Goal: Task Accomplishment & Management: Use online tool/utility

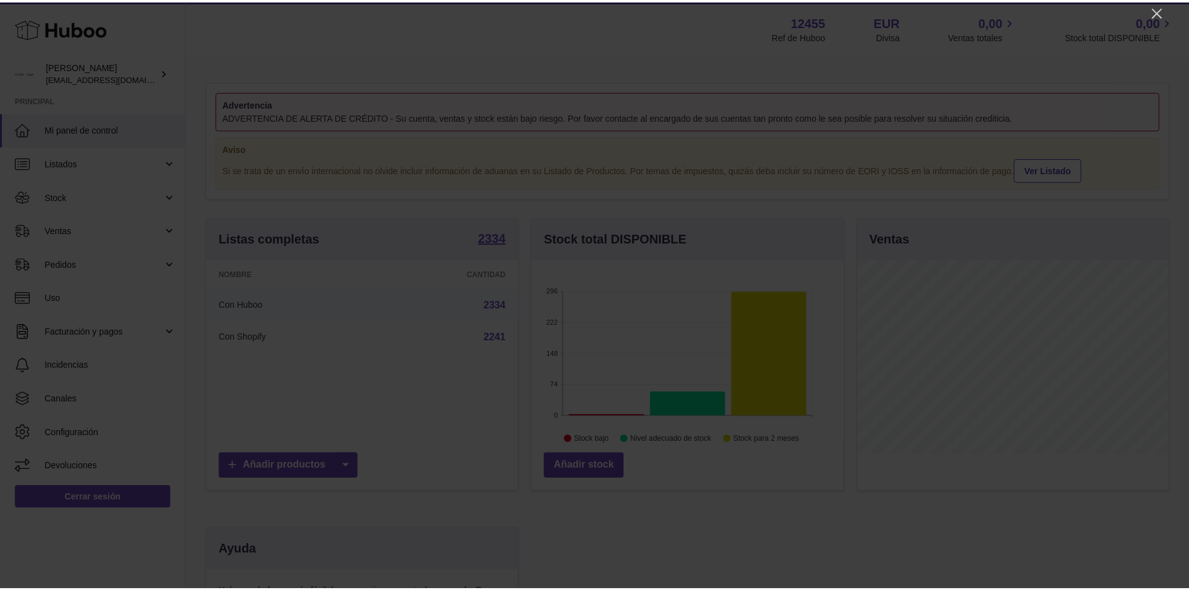
scroll to position [195, 315]
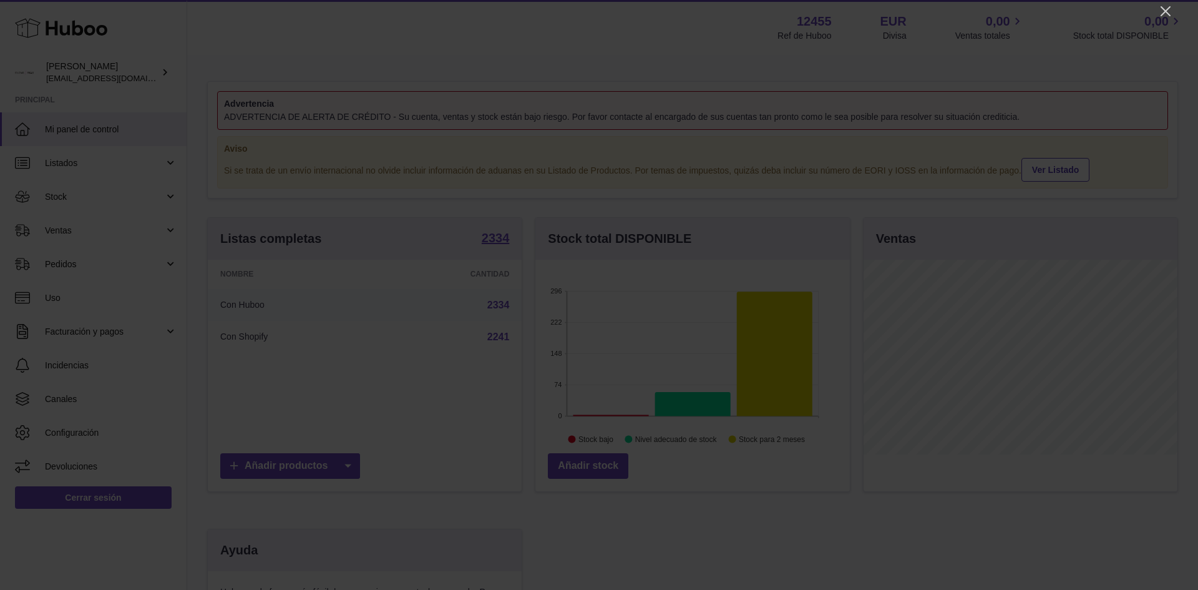
click at [1158, 11] on div at bounding box center [599, 295] width 1198 height 590
click at [1169, 14] on icon "Close" at bounding box center [1166, 11] width 10 height 10
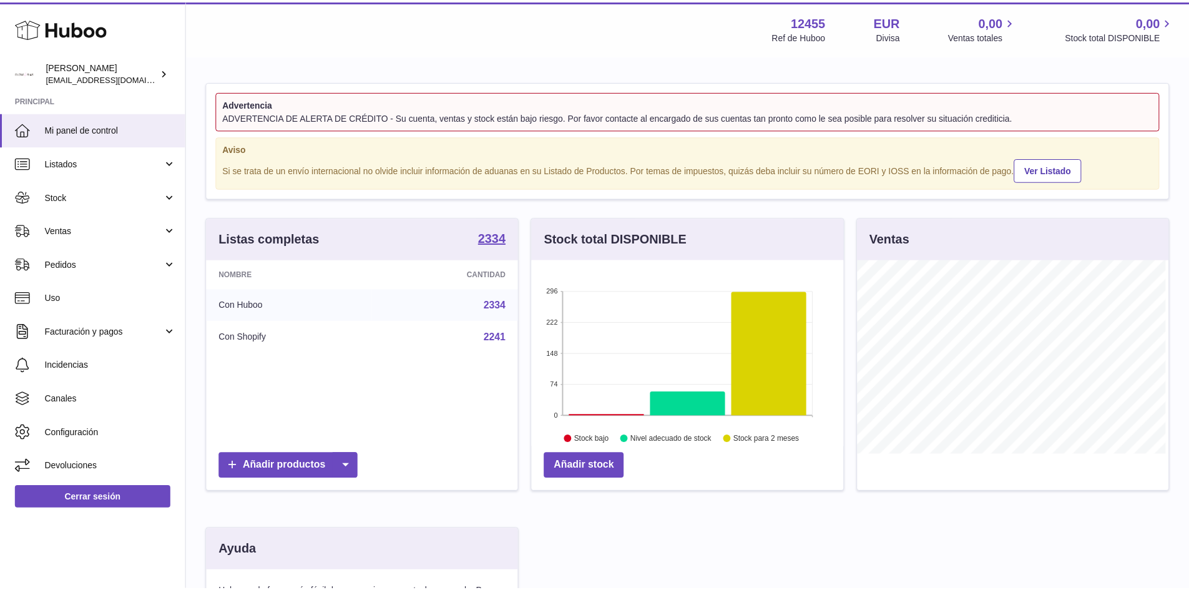
scroll to position [623937, 623821]
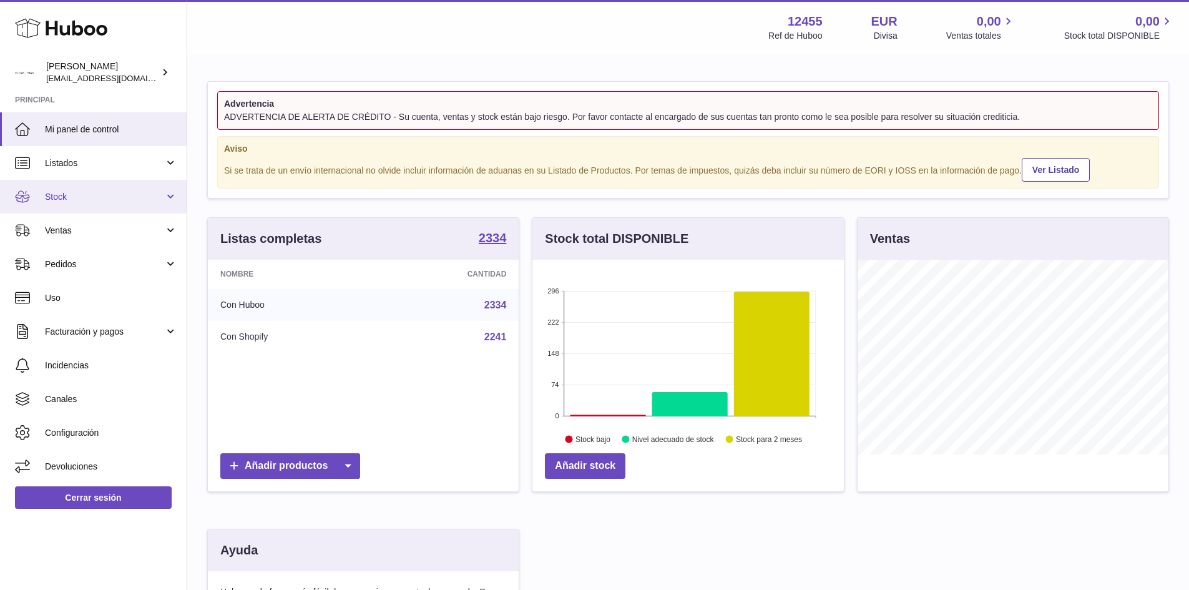
click at [105, 199] on span "Stock" at bounding box center [104, 197] width 119 height 12
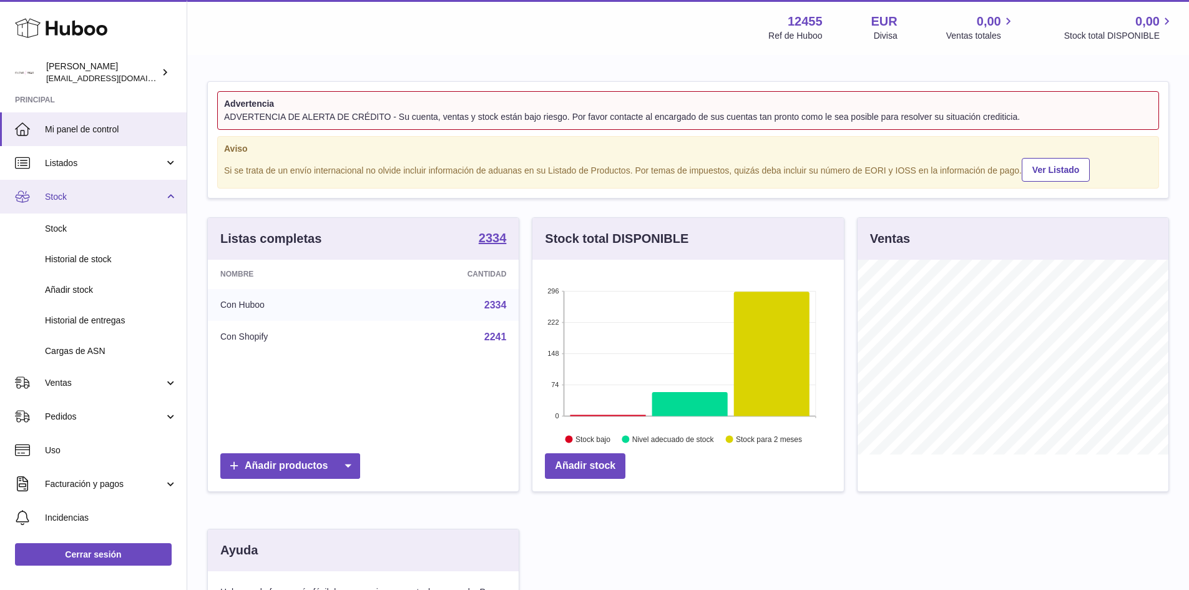
click at [83, 204] on link "Stock" at bounding box center [93, 197] width 187 height 34
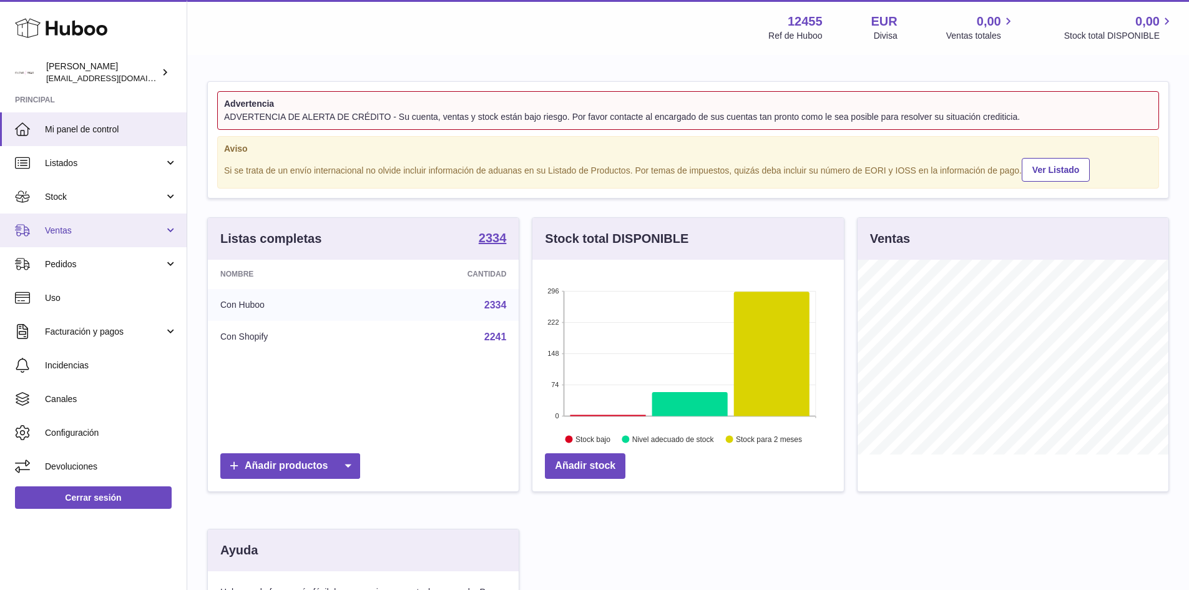
click at [92, 231] on span "Ventas" at bounding box center [104, 231] width 119 height 12
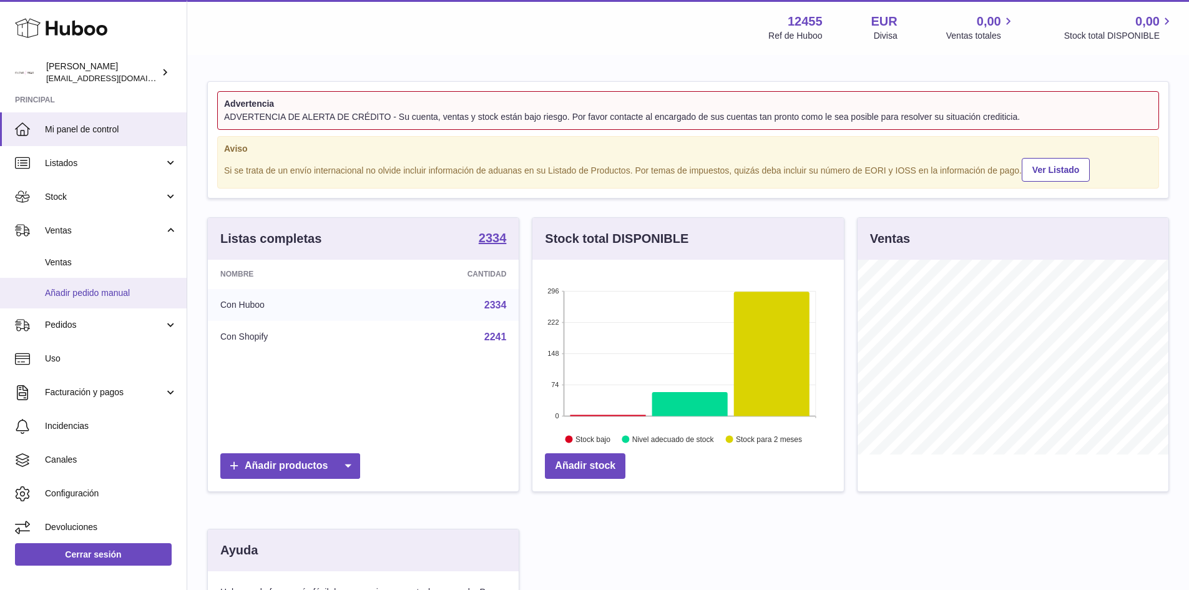
click at [71, 290] on span "Añadir pedido manual" at bounding box center [111, 293] width 132 height 12
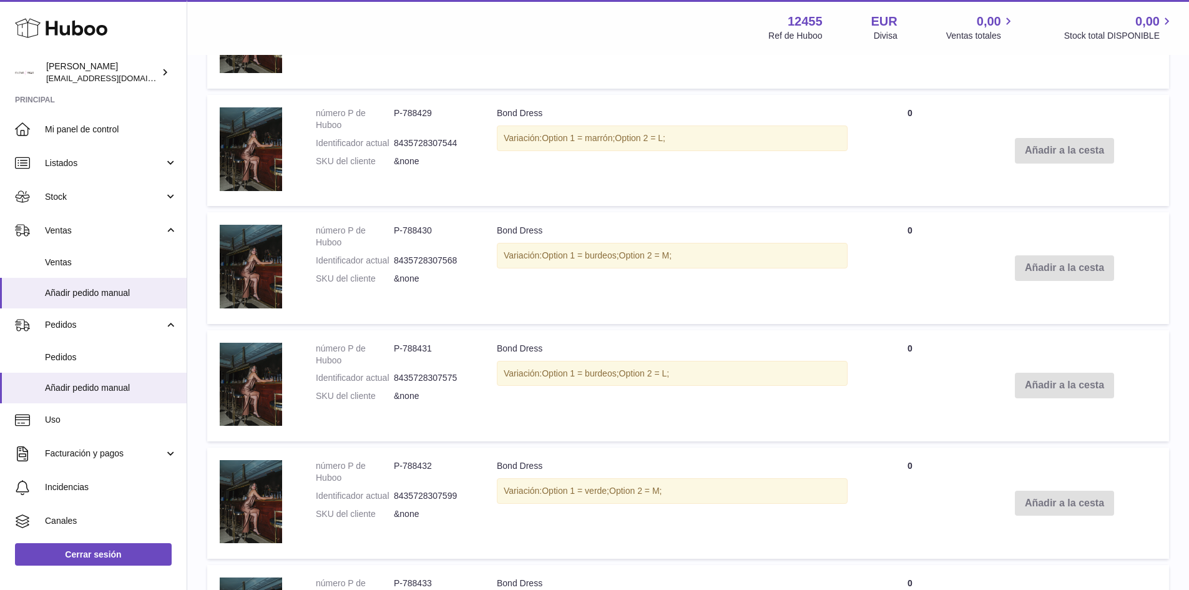
scroll to position [125, 0]
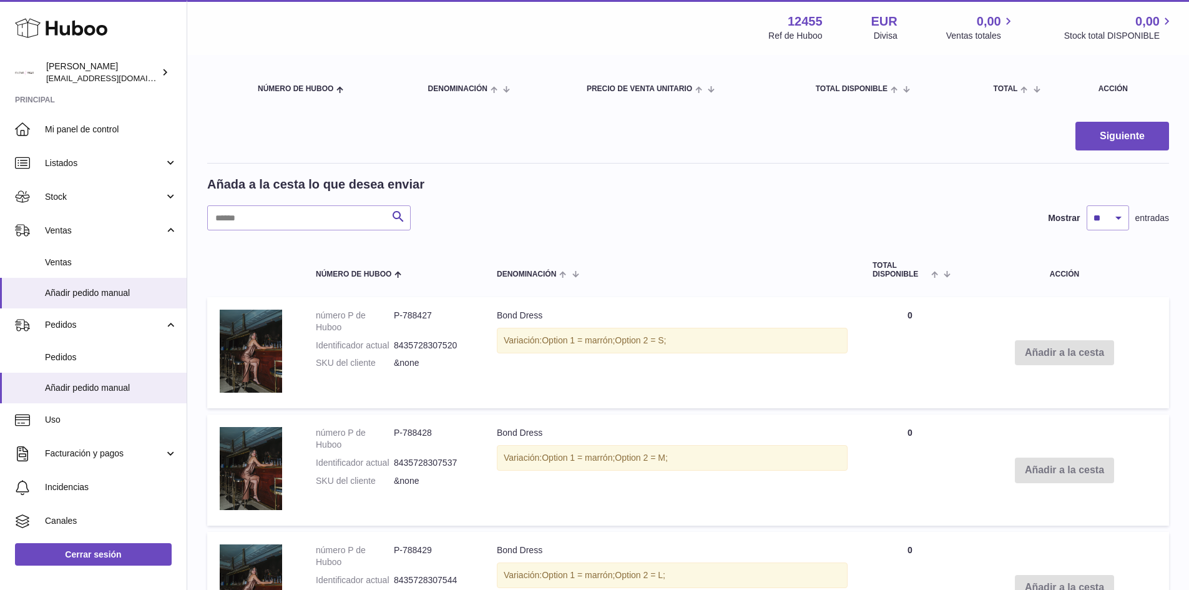
click at [313, 191] on h2 "Añada a la cesta lo que desea enviar" at bounding box center [315, 184] width 217 height 17
click at [310, 217] on input "text" at bounding box center [308, 217] width 203 height 25
type input "*******"
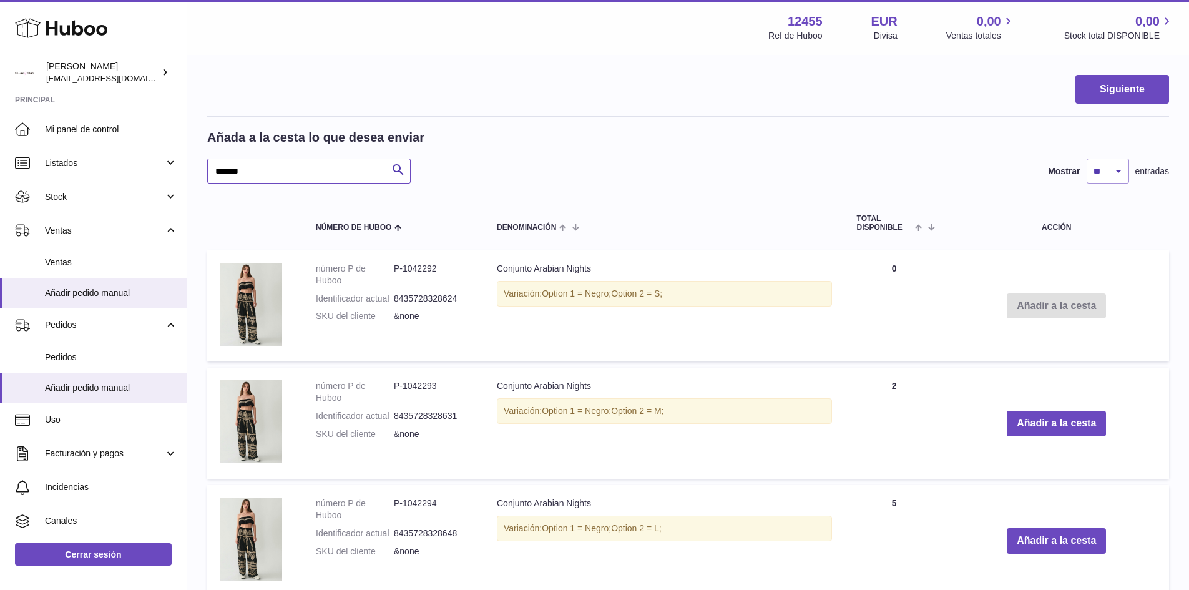
scroll to position [312, 0]
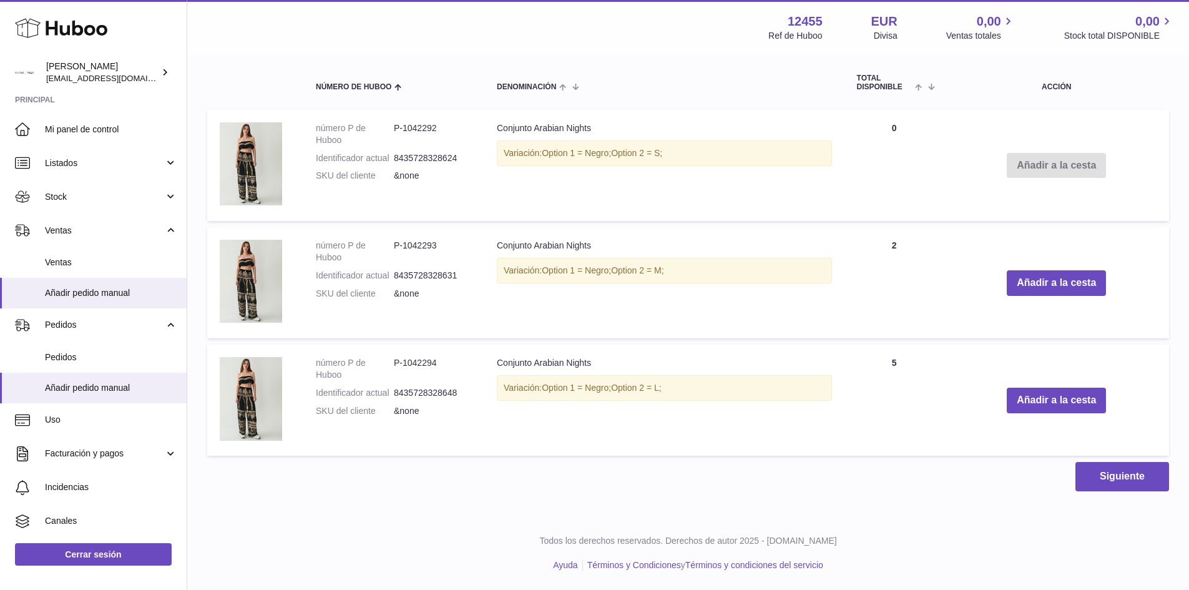
click at [1036, 303] on td "Añadir a la cesta" at bounding box center [1056, 282] width 225 height 111
click at [1048, 278] on button "Añadir a la cesta" at bounding box center [1056, 283] width 99 height 26
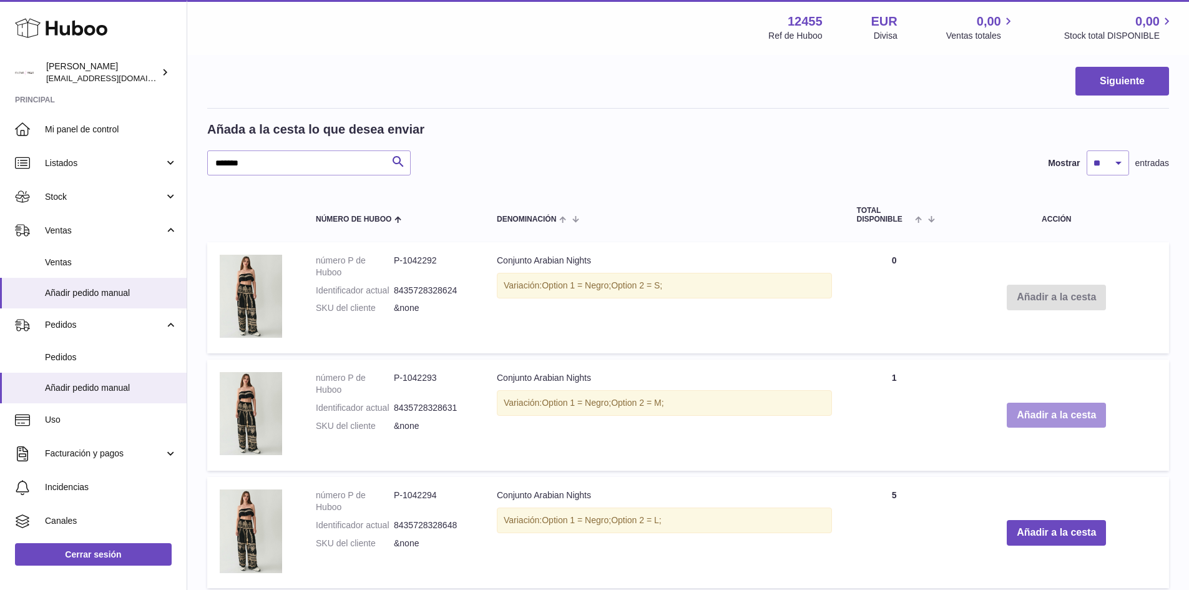
scroll to position [444, 0]
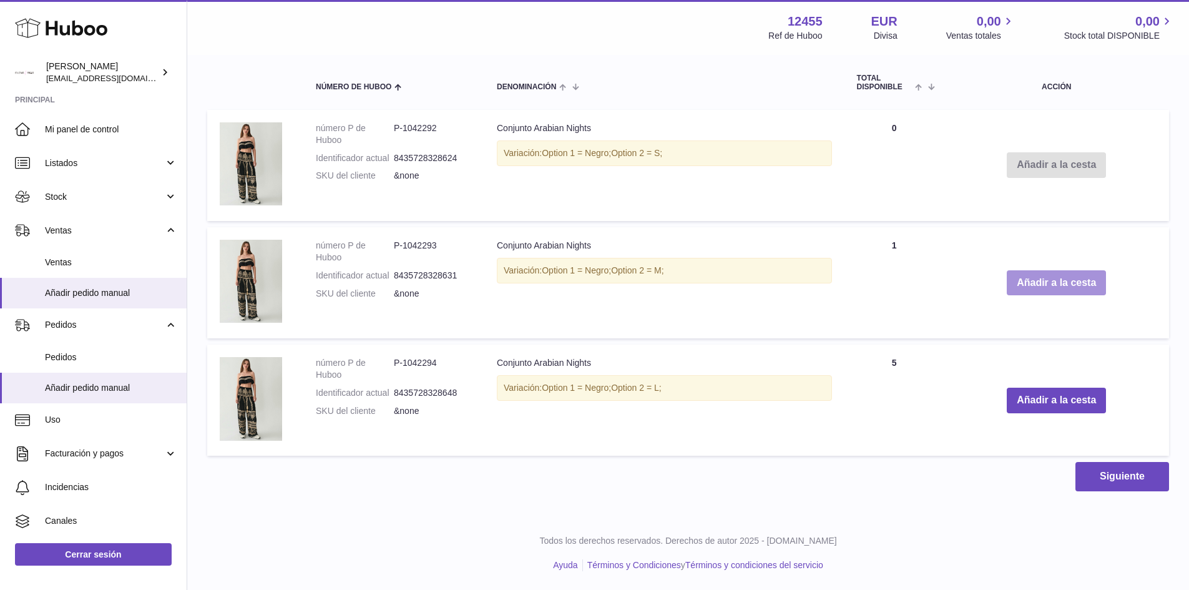
click at [1060, 281] on button "Añadir a la cesta" at bounding box center [1056, 283] width 99 height 26
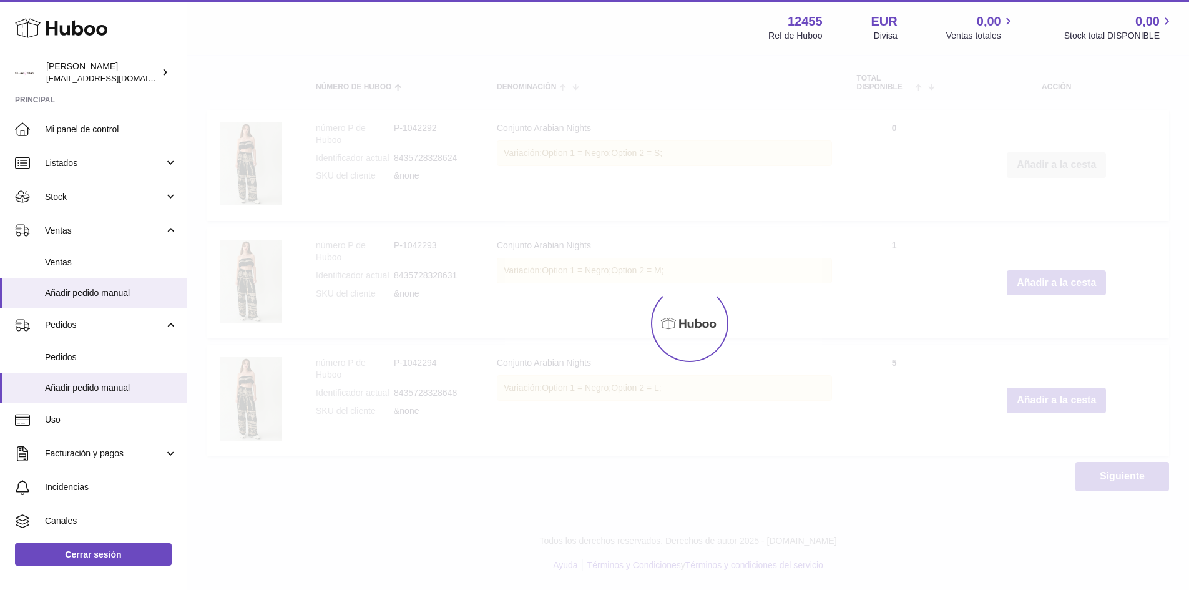
type input "*"
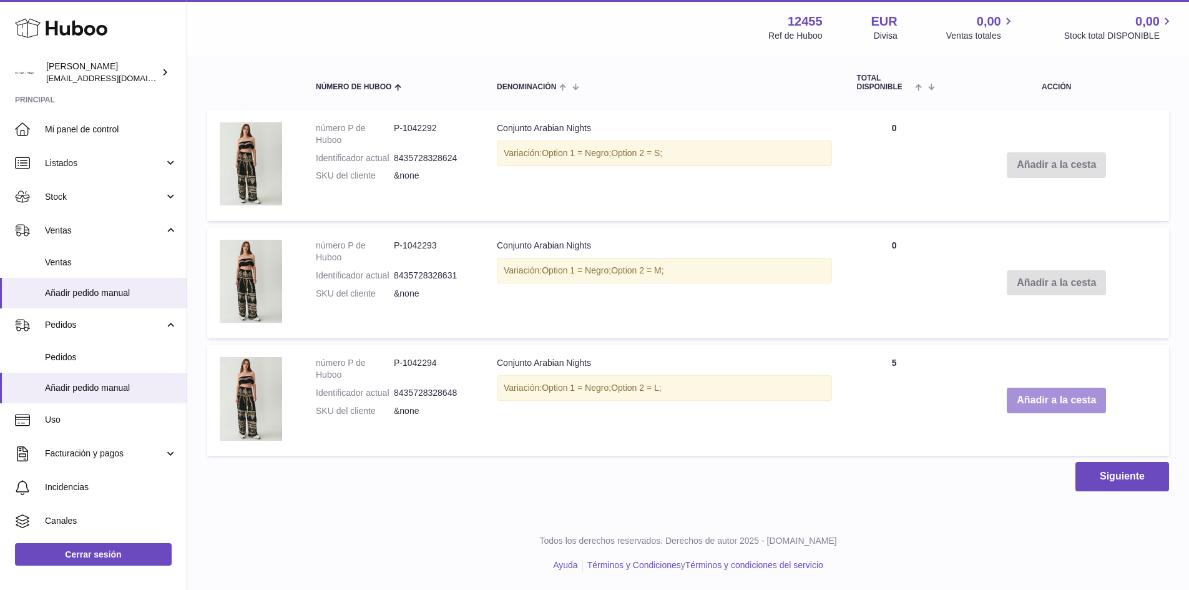
click at [1070, 398] on button "Añadir a la cesta" at bounding box center [1056, 401] width 99 height 26
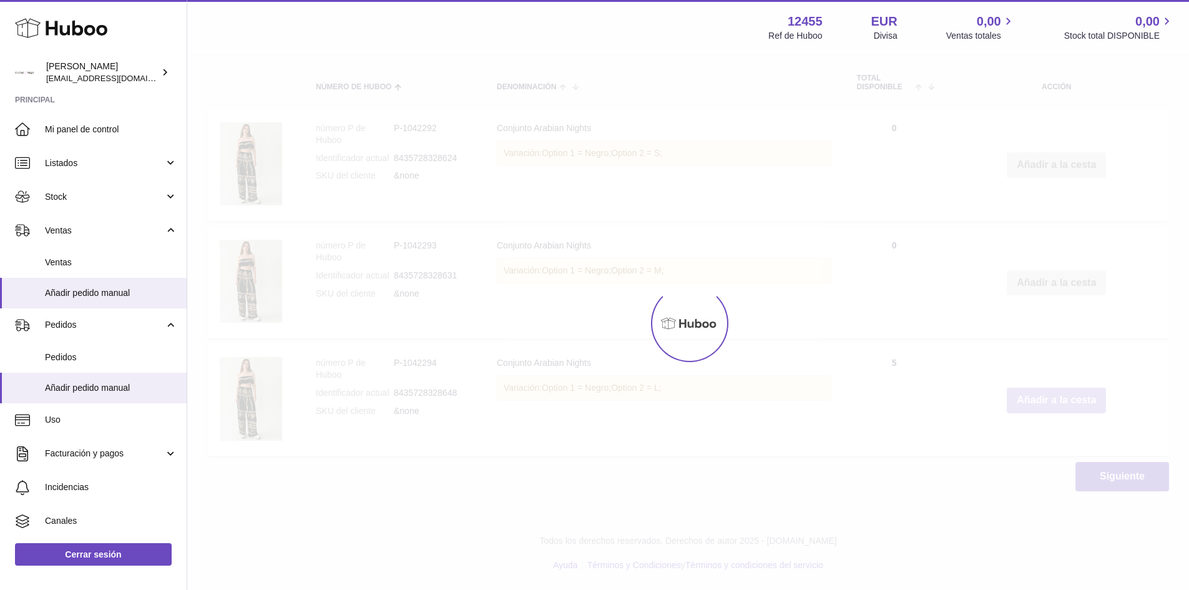
scroll to position [562, 0]
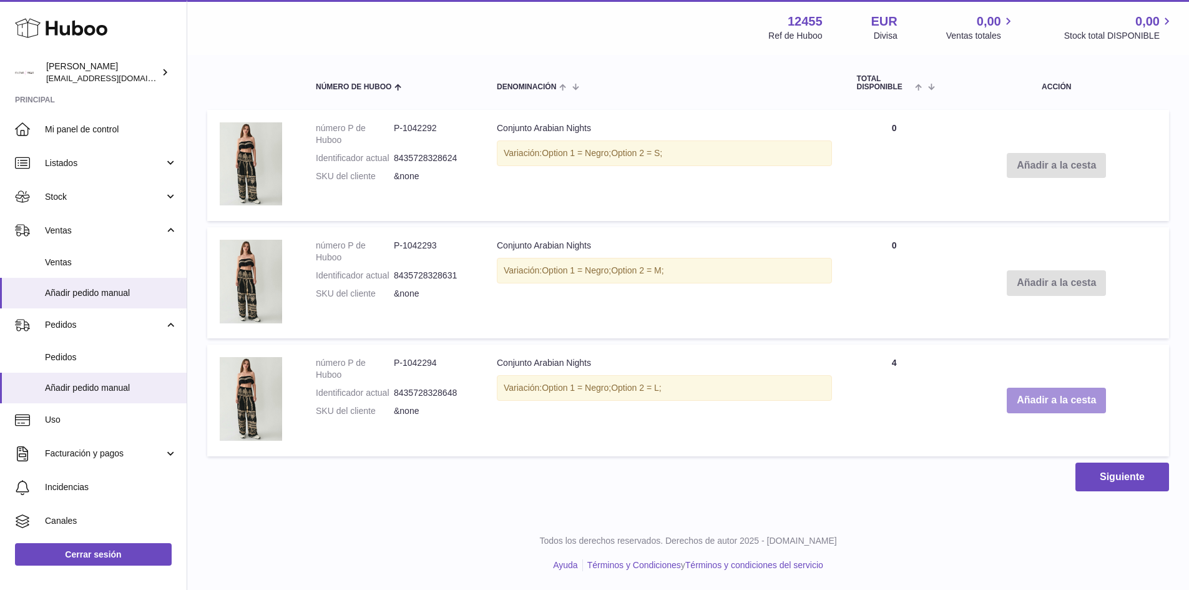
click at [1070, 398] on button "Añadir a la cesta" at bounding box center [1056, 401] width 99 height 26
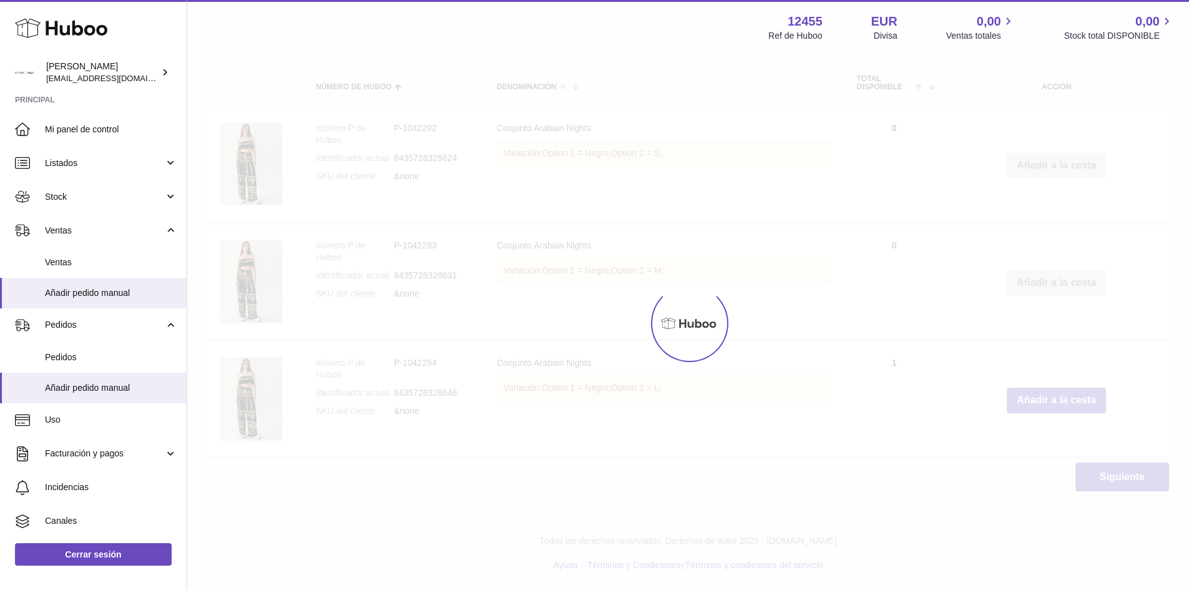
type input "*"
